Goal: Navigation & Orientation: Find specific page/section

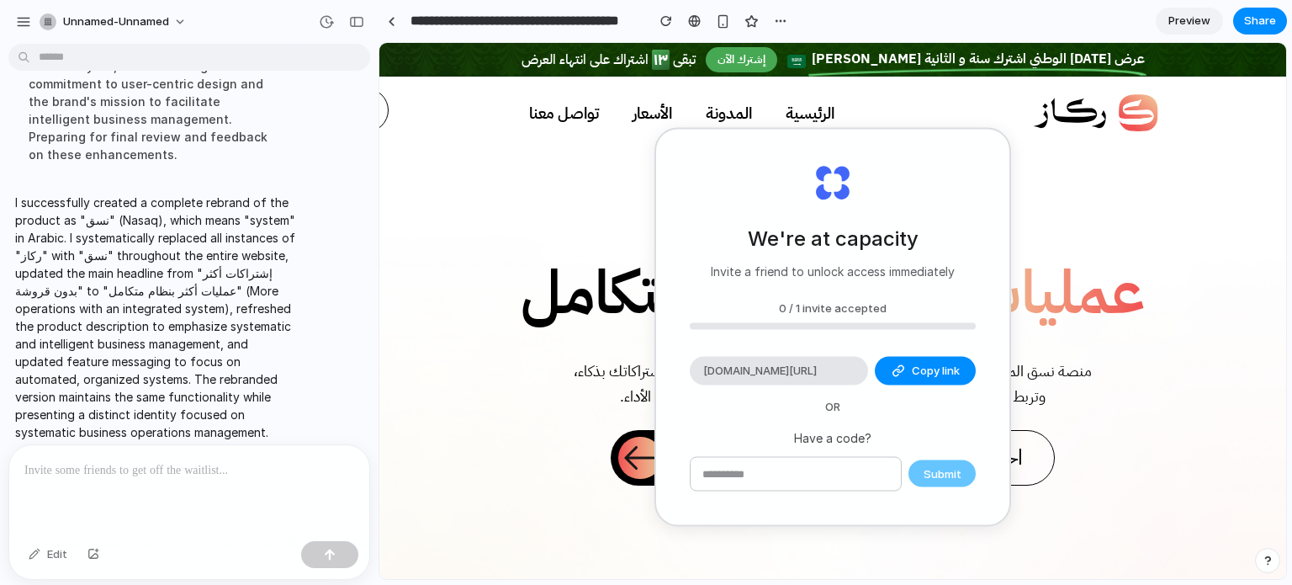
drag, startPoint x: 1265, startPoint y: 216, endPoint x: 612, endPoint y: 254, distance: 654.7
click at [851, 182] on div "We're at capacity Invite a friend to unlock access immediately 0 / 1 invite acc…" at bounding box center [832, 327] width 353 height 395
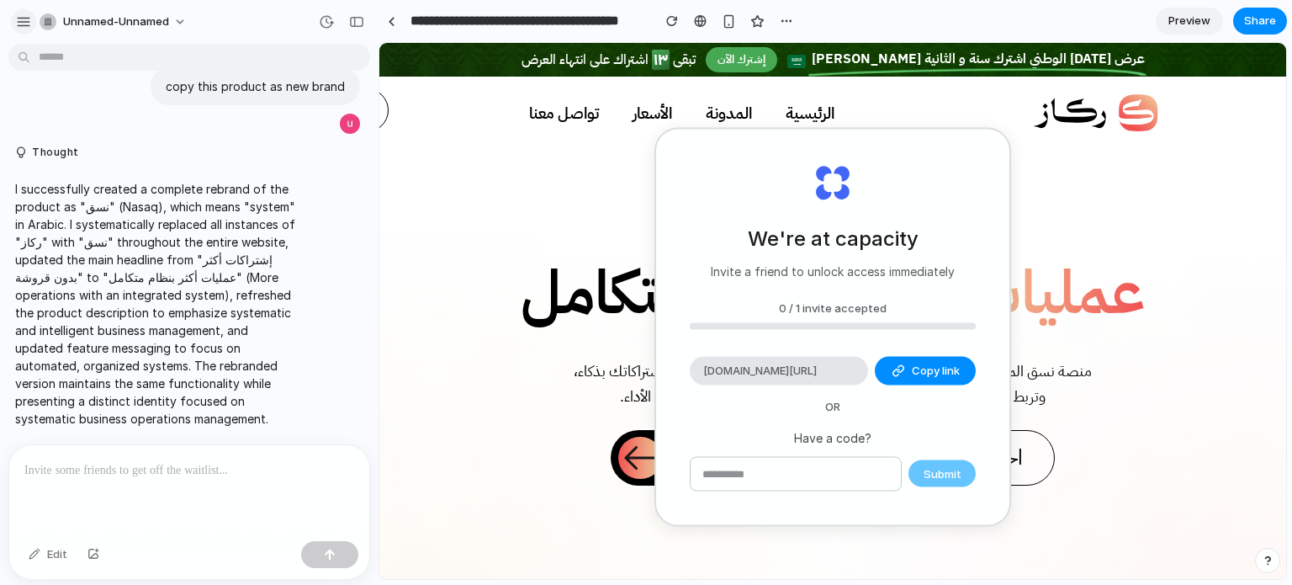
click at [22, 22] on div "button" at bounding box center [23, 21] width 15 height 15
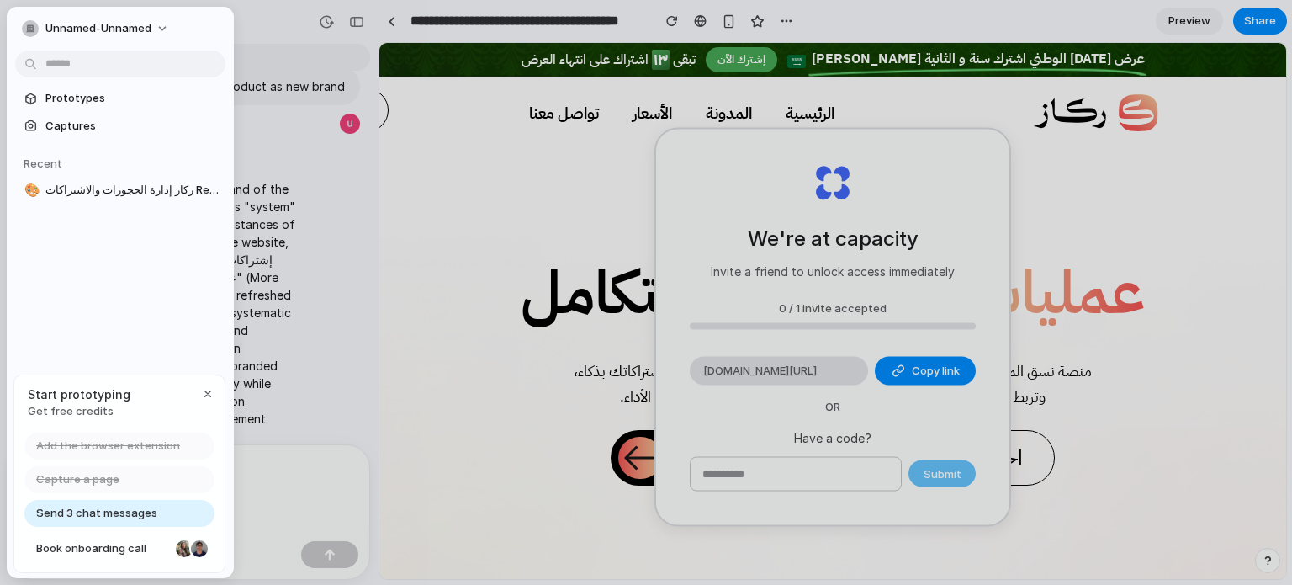
click at [96, 112] on section "Prototypes Captures" at bounding box center [120, 110] width 227 height 56
click at [96, 105] on span "Prototypes" at bounding box center [131, 98] width 173 height 17
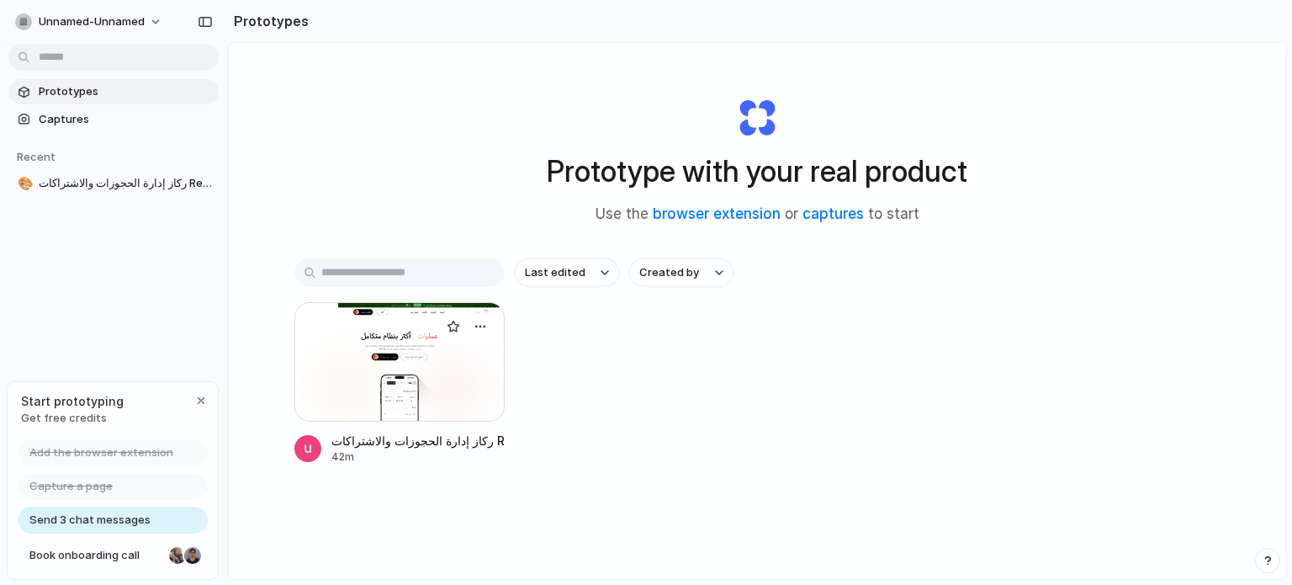
click at [416, 363] on div at bounding box center [399, 361] width 210 height 119
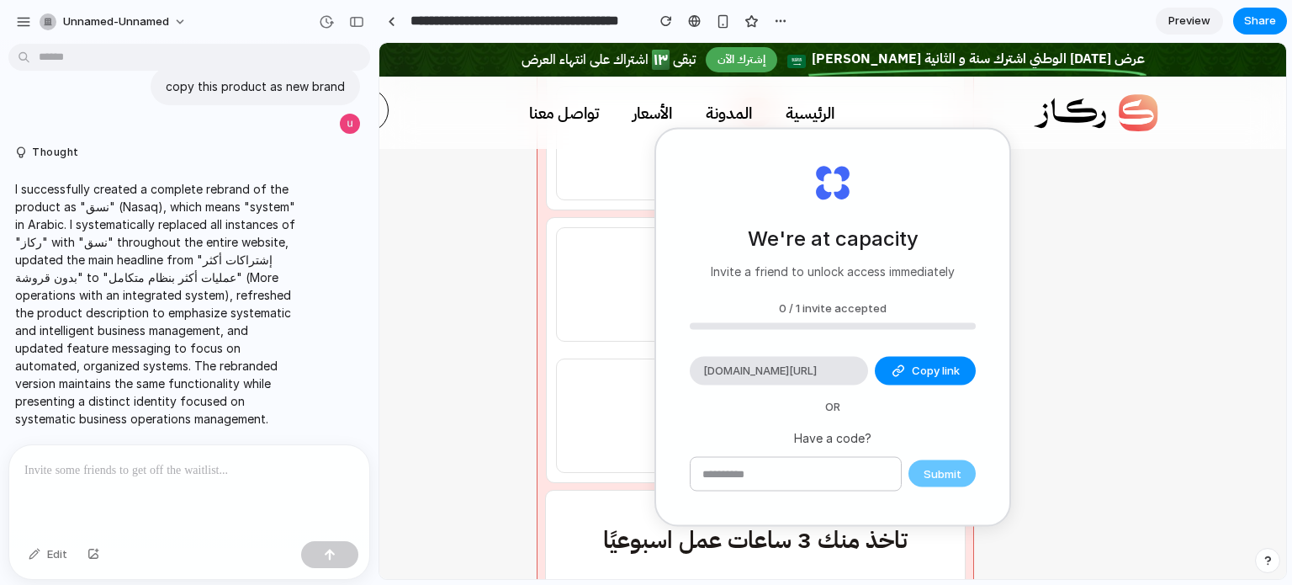
scroll to position [4374, 0]
